Goal: Navigation & Orientation: Find specific page/section

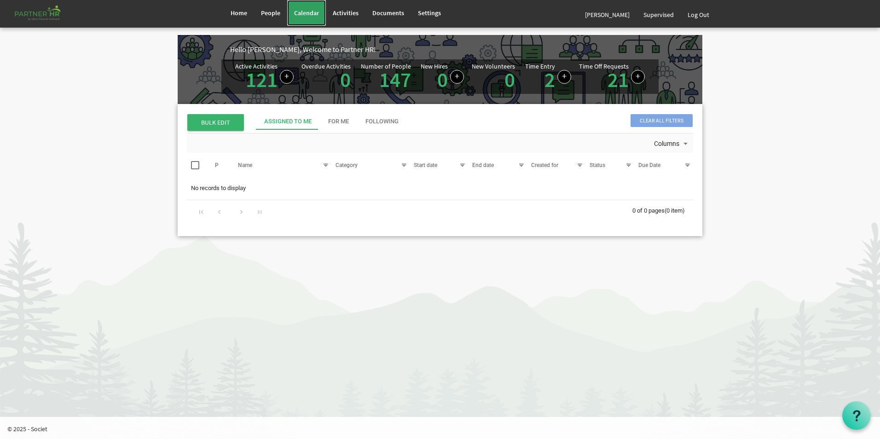
click at [307, 13] on span "Calendar" at bounding box center [306, 13] width 25 height 8
